Goal: Information Seeking & Learning: Learn about a topic

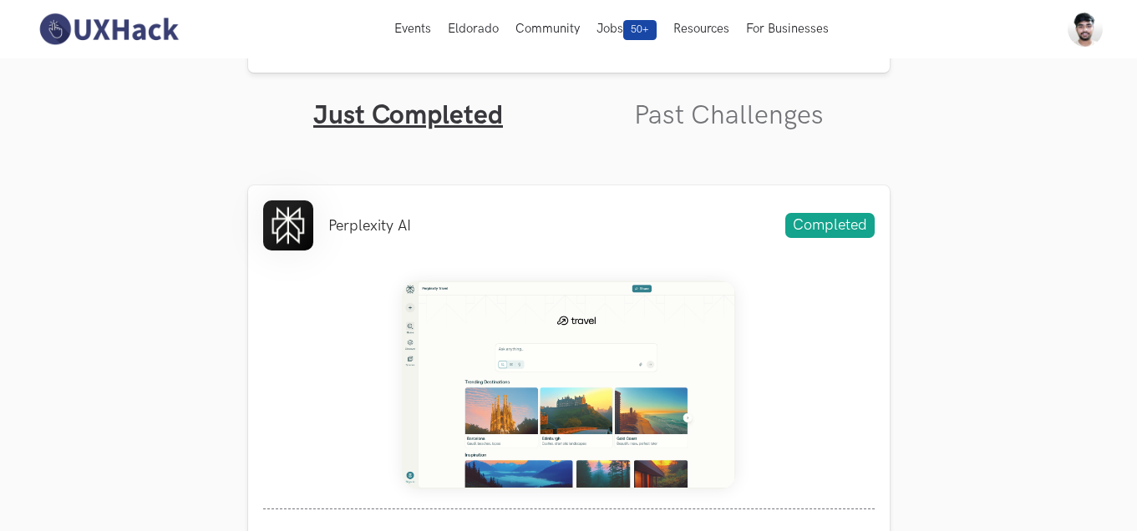
scroll to position [516, 0]
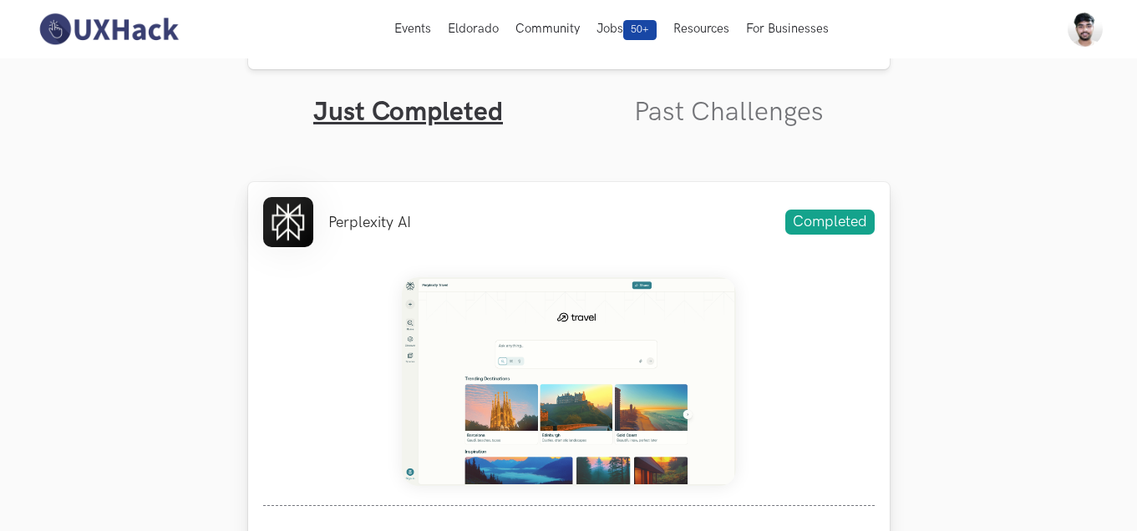
click at [496, 252] on div "Perplexity AI Completed Weekend Hackathon #79 Perplexity AI, or simply Perplexi…" at bounding box center [569, 490] width 642 height 616
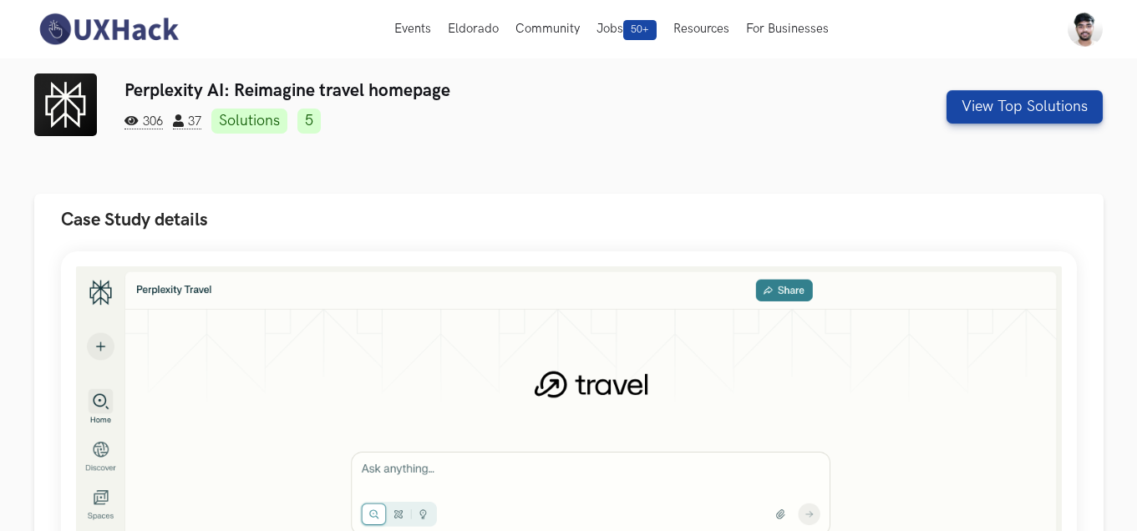
click at [416, 231] on button "Case Study details" at bounding box center [569, 220] width 1070 height 53
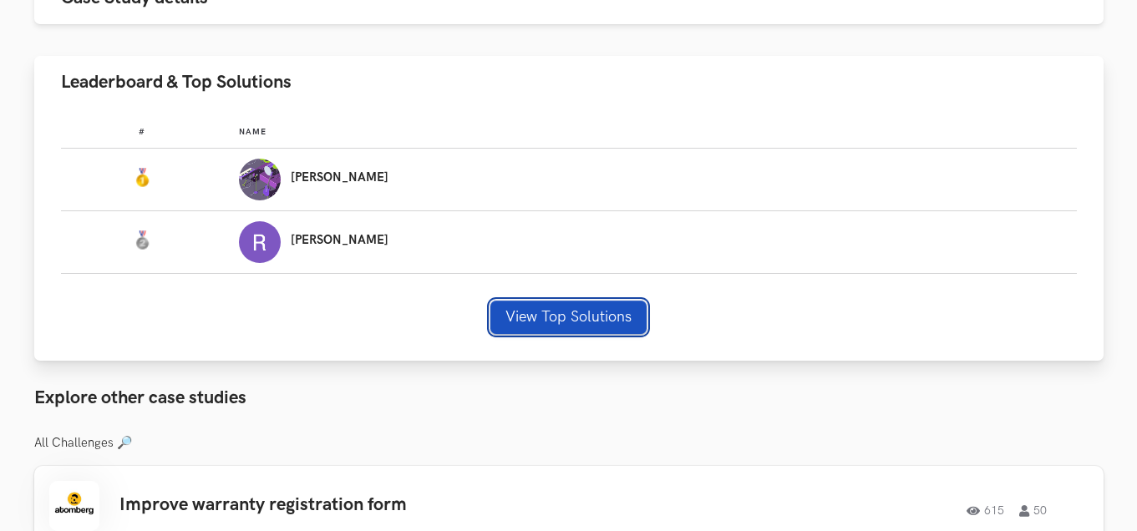
click at [525, 322] on button "View Top Solutions" at bounding box center [569, 317] width 156 height 33
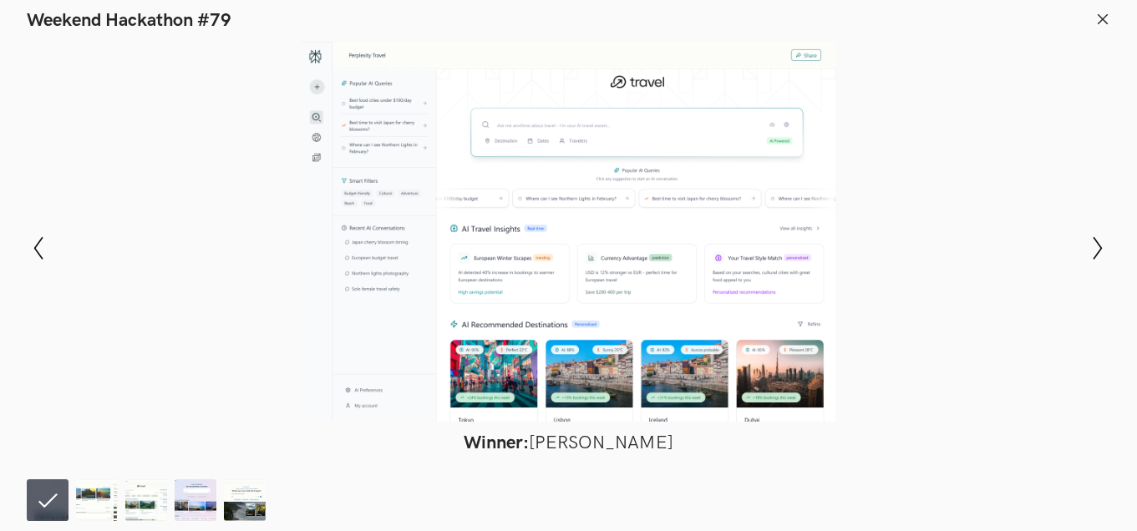
scroll to position [313, 0]
click at [1102, 244] on icon "Show next slide" at bounding box center [1098, 248] width 24 height 24
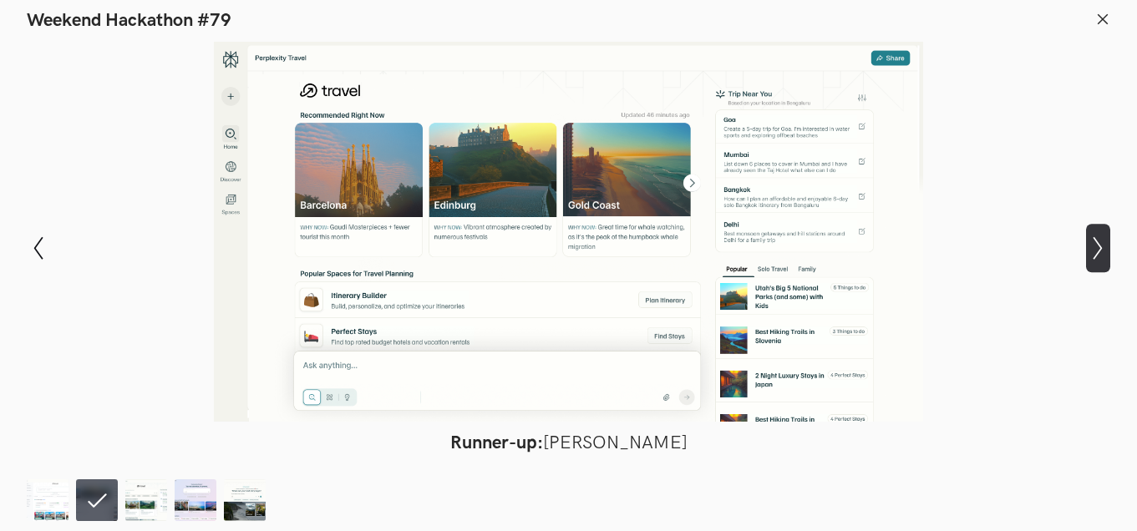
click at [1102, 244] on icon "Show next slide" at bounding box center [1098, 248] width 24 height 24
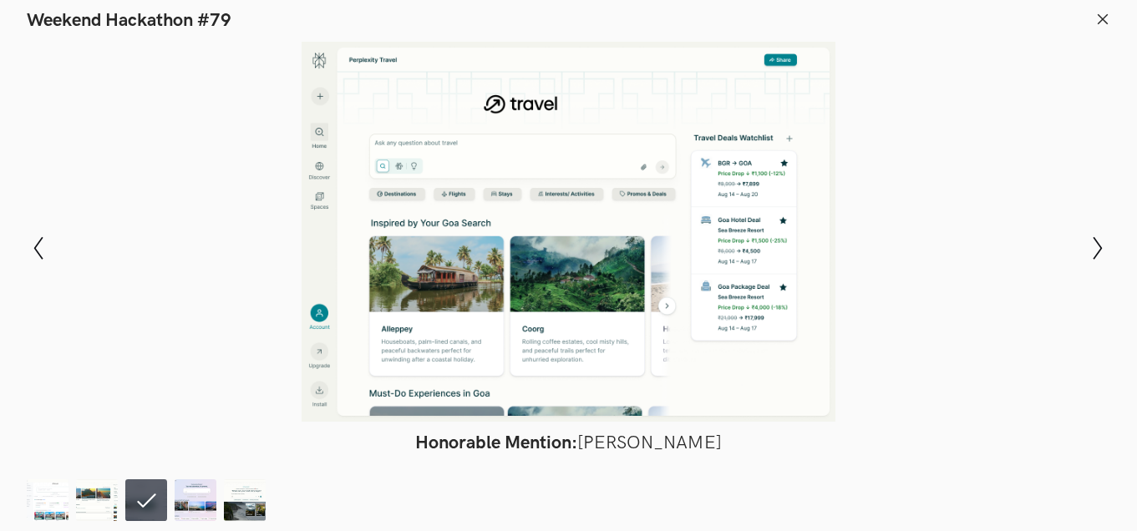
click at [772, 272] on div at bounding box center [568, 232] width 1015 height 380
click at [610, 257] on div at bounding box center [568, 232] width 1015 height 380
click at [40, 238] on icon "Show previous slide" at bounding box center [39, 248] width 24 height 24
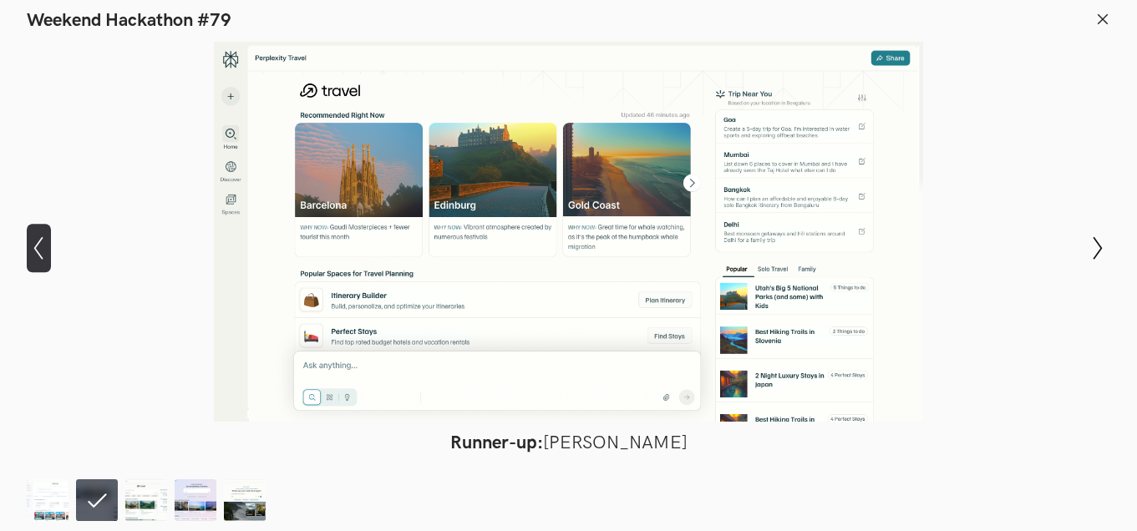
click at [40, 238] on icon "Show previous slide" at bounding box center [39, 248] width 24 height 24
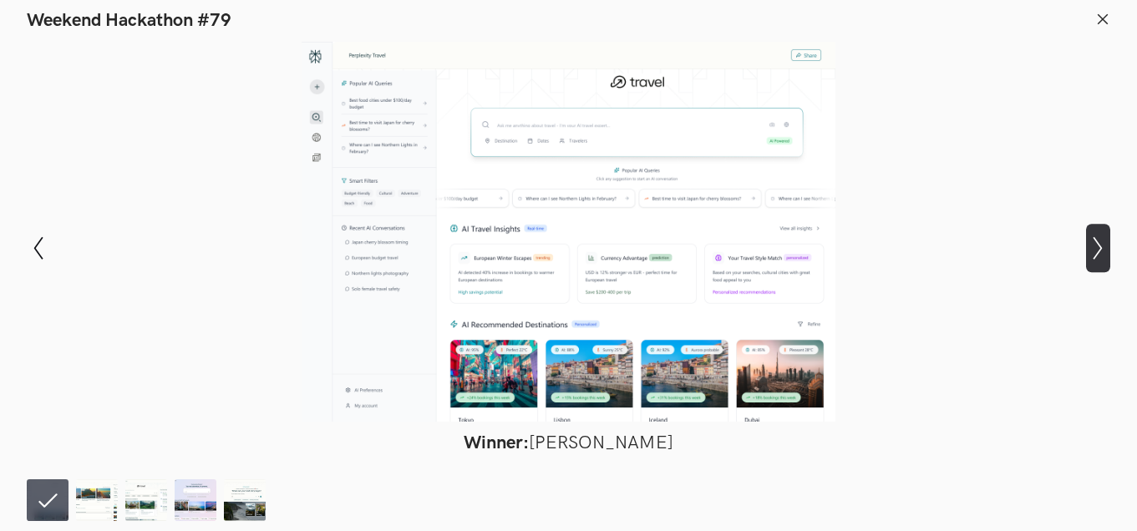
click at [1095, 257] on icon "Show next slide" at bounding box center [1098, 248] width 24 height 24
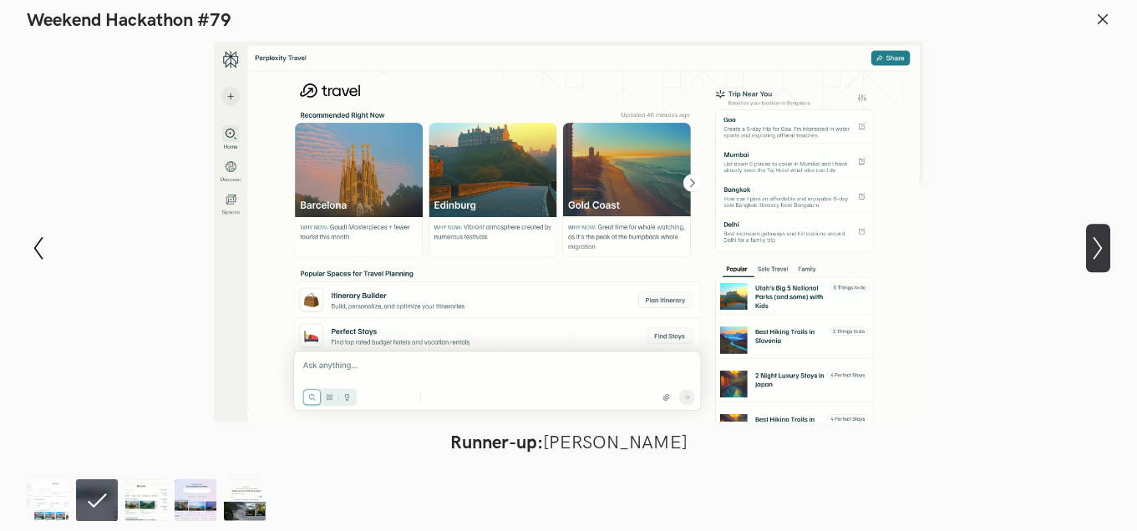
click at [1095, 257] on icon "Show next slide" at bounding box center [1098, 248] width 24 height 24
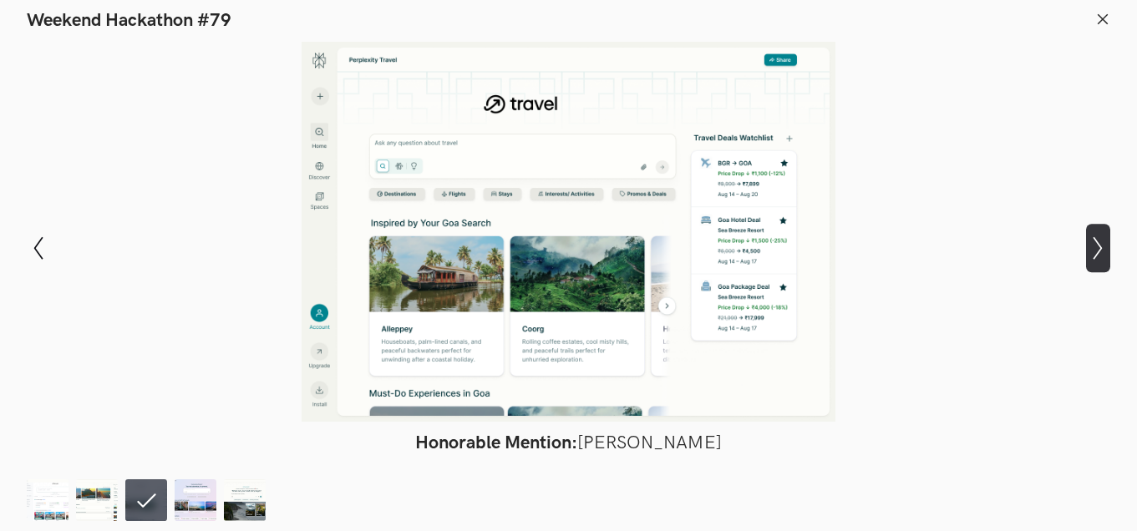
click at [1095, 257] on icon "Show next slide" at bounding box center [1098, 248] width 24 height 24
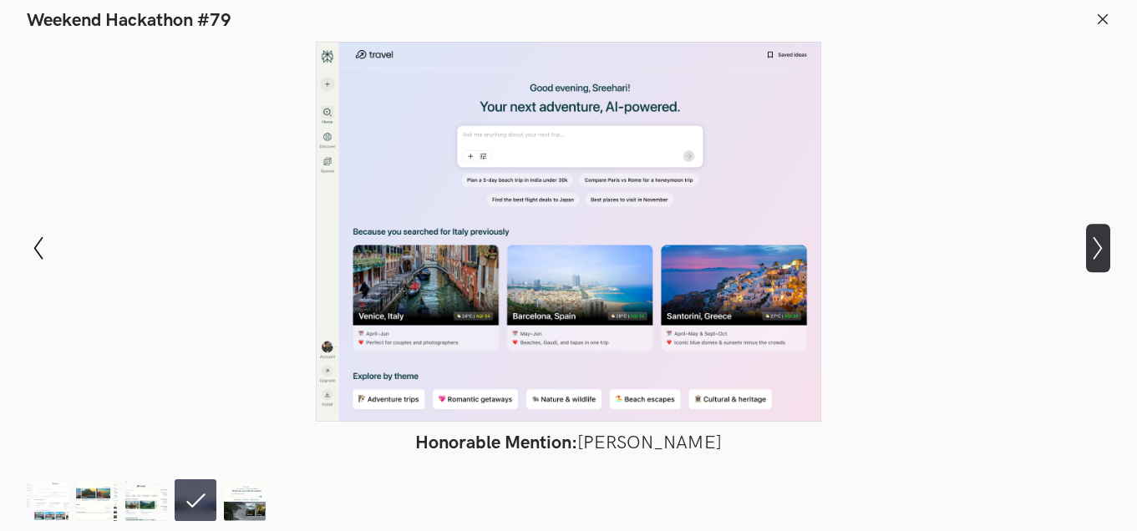
click at [1095, 257] on icon "Show next slide" at bounding box center [1098, 248] width 24 height 24
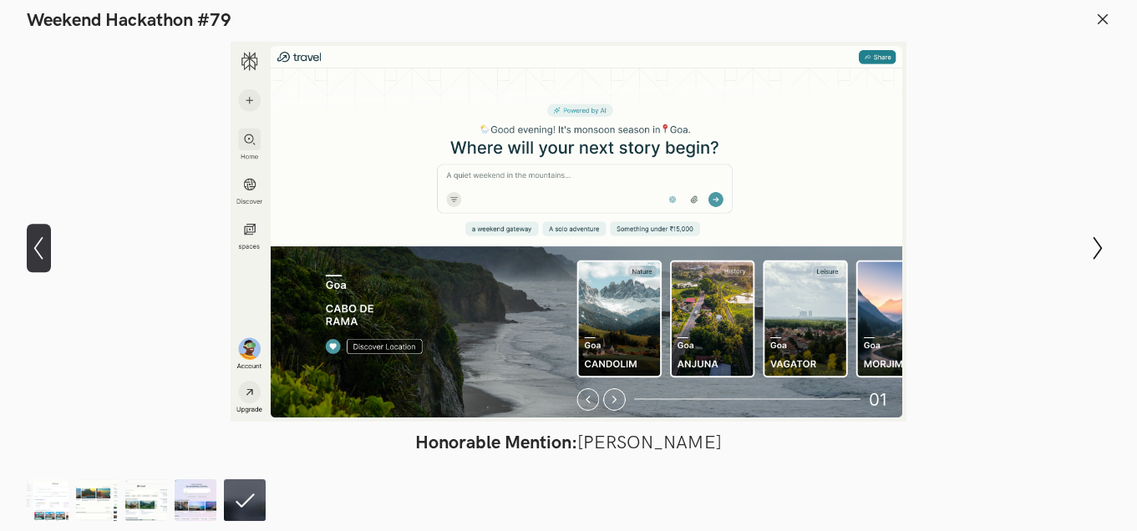
drag, startPoint x: 50, startPoint y: 222, endPoint x: 37, endPoint y: 254, distance: 34.5
click at [37, 254] on div "Modal Gallery Slideshow Winner: [PERSON_NAME] Runner-up: [PERSON_NAME] Honorabl…" at bounding box center [568, 248] width 1137 height 433
click at [37, 254] on icon "Show previous slide" at bounding box center [39, 248] width 24 height 24
